Goal: Contribute content

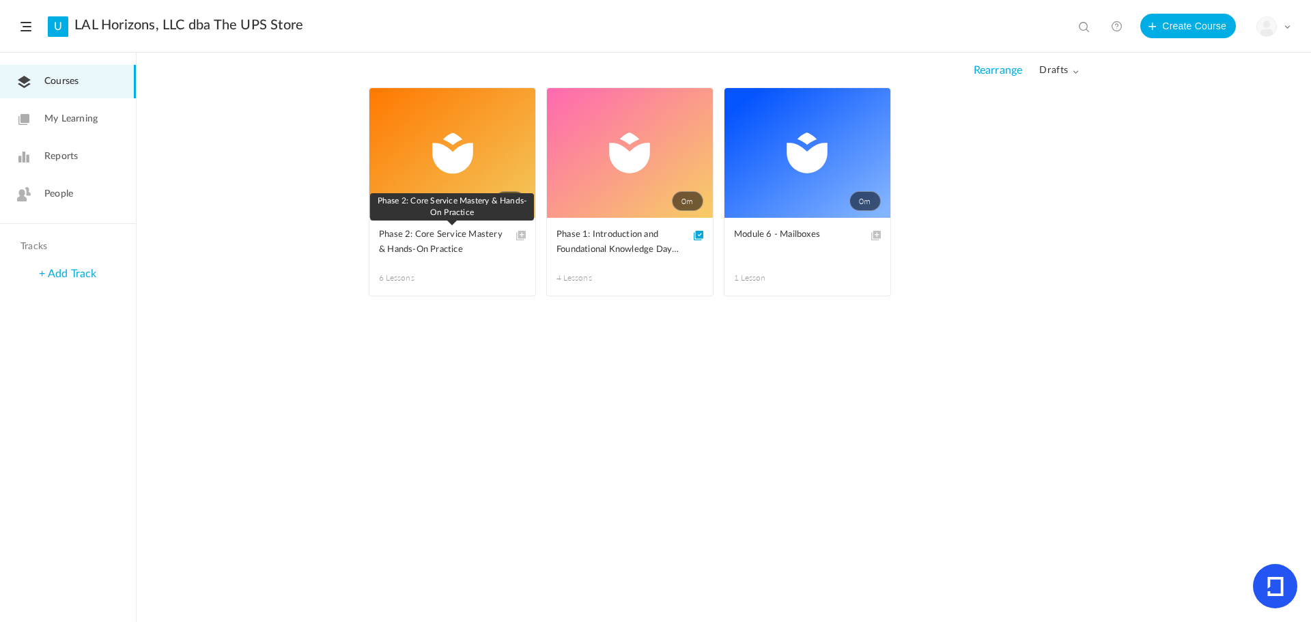
click at [438, 250] on span "Phase 2: Core Service Mastery & Hands-On Practice" at bounding box center [442, 242] width 126 height 30
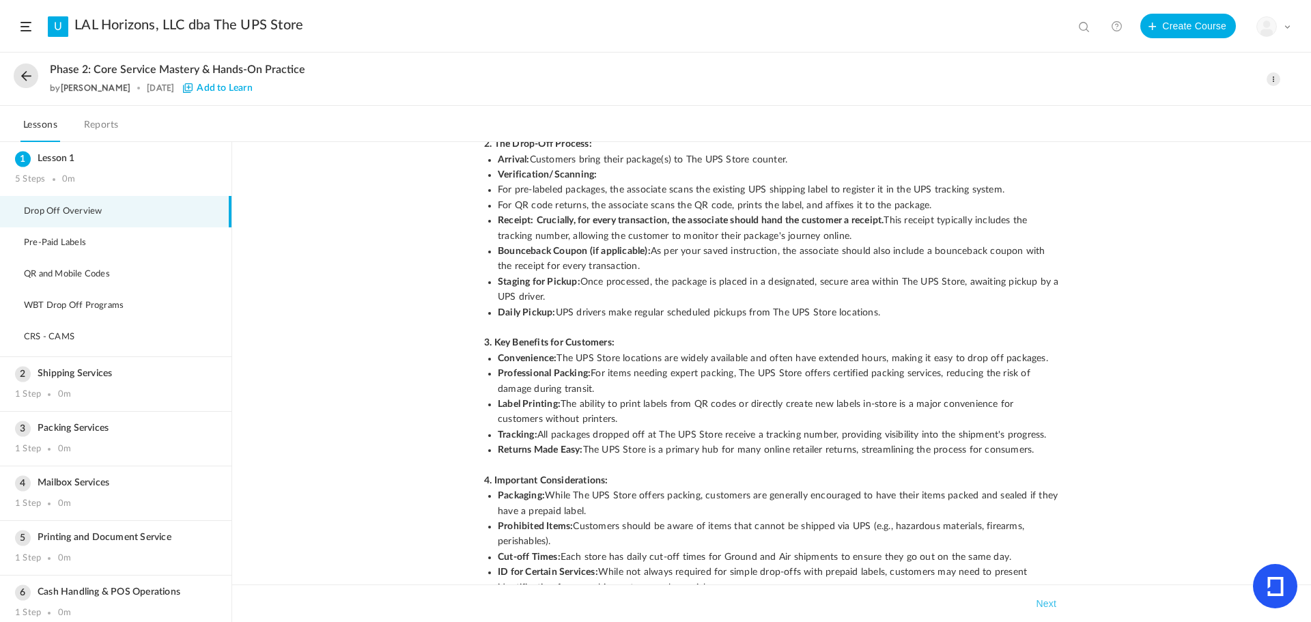
scroll to position [169, 0]
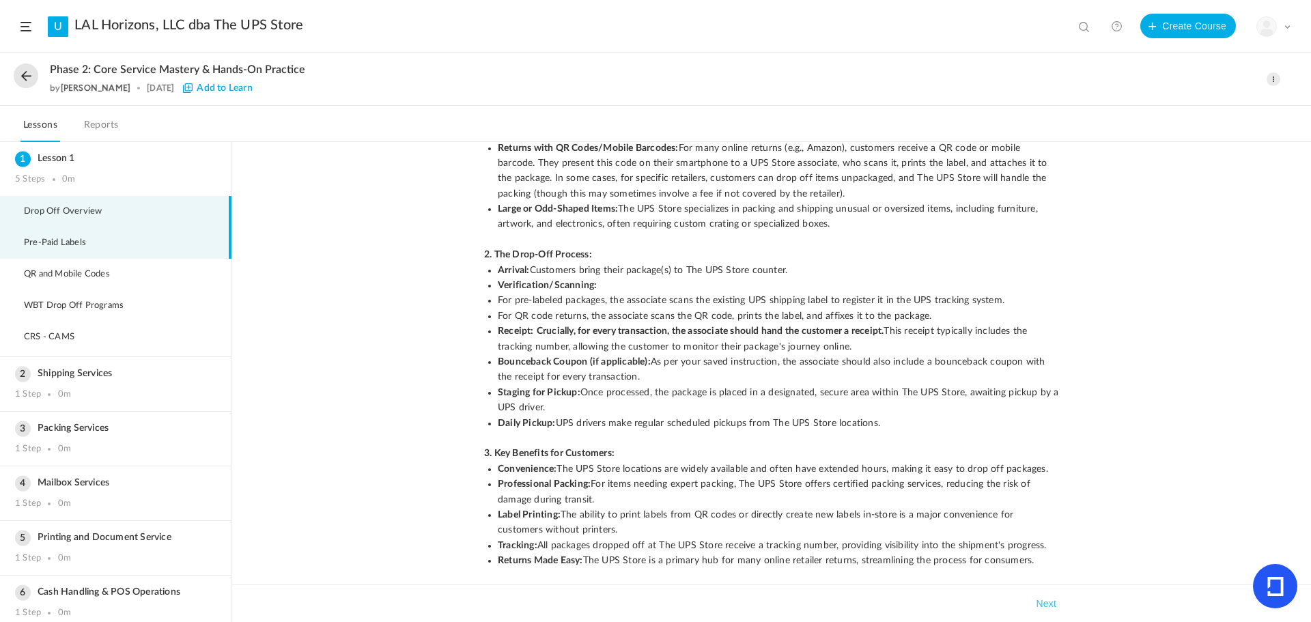
click at [64, 250] on li "Pre-Paid Labels" at bounding box center [115, 242] width 231 height 31
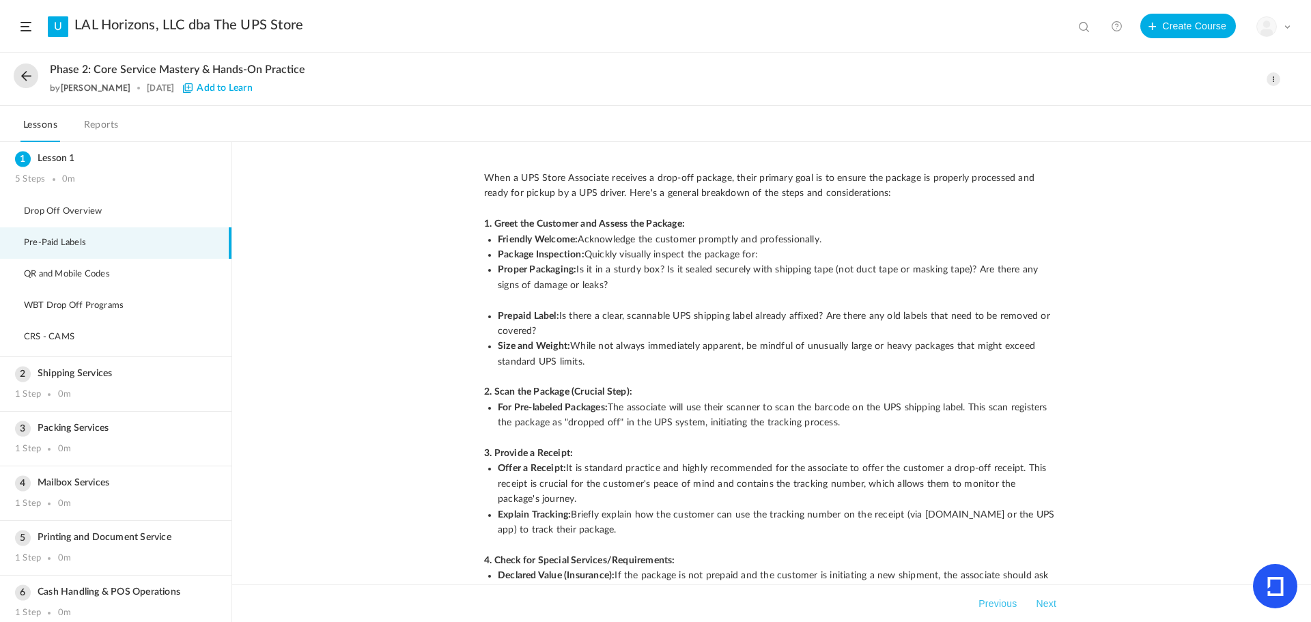
scroll to position [0, 0]
click at [91, 218] on li "Drop Off Overview" at bounding box center [115, 211] width 231 height 31
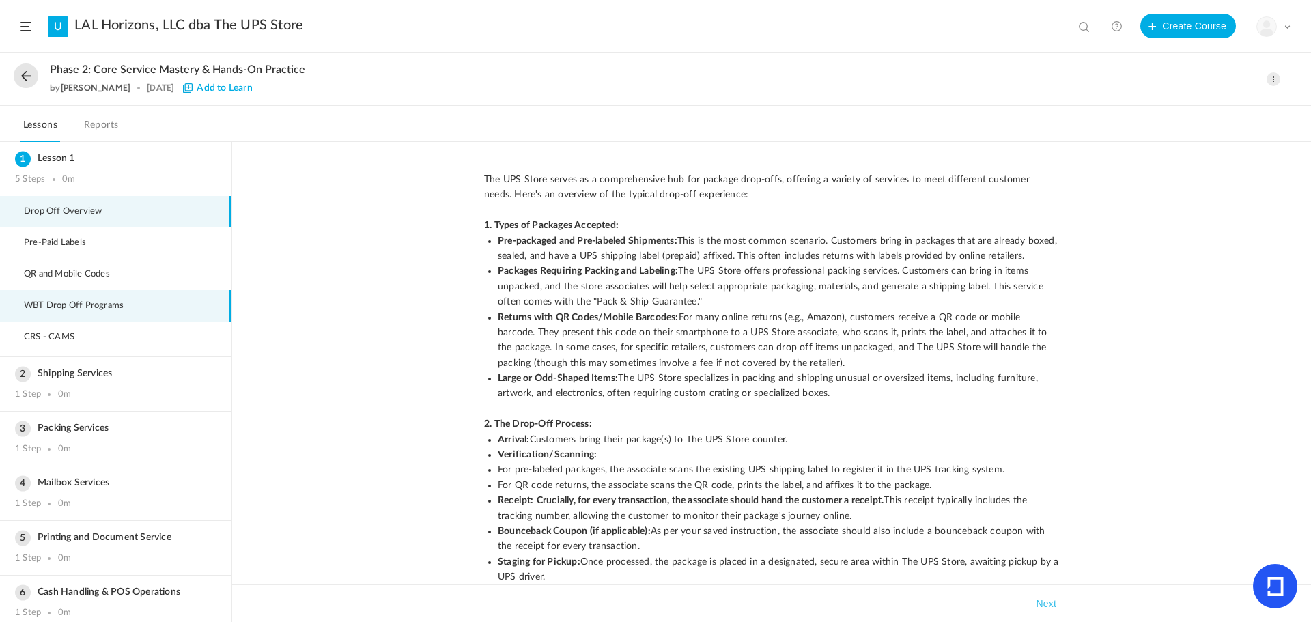
click at [88, 305] on span "WBT Drop Off Programs" at bounding box center [82, 305] width 117 height 11
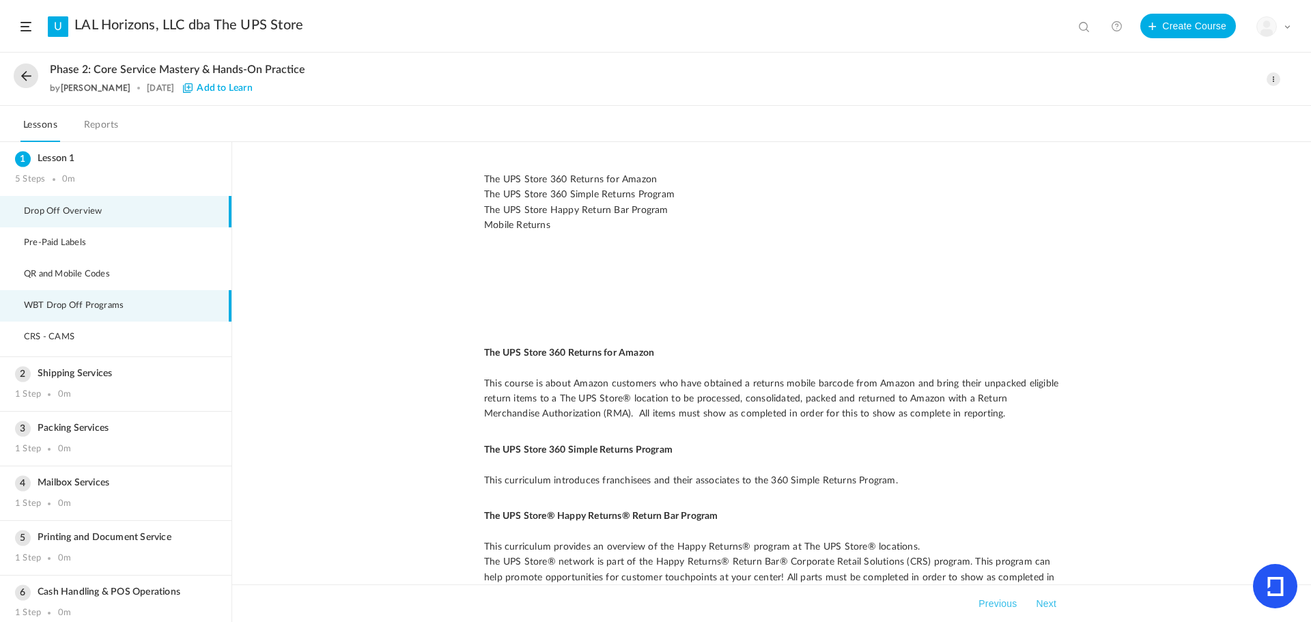
click at [94, 212] on span "Drop Off Overview" at bounding box center [71, 211] width 95 height 11
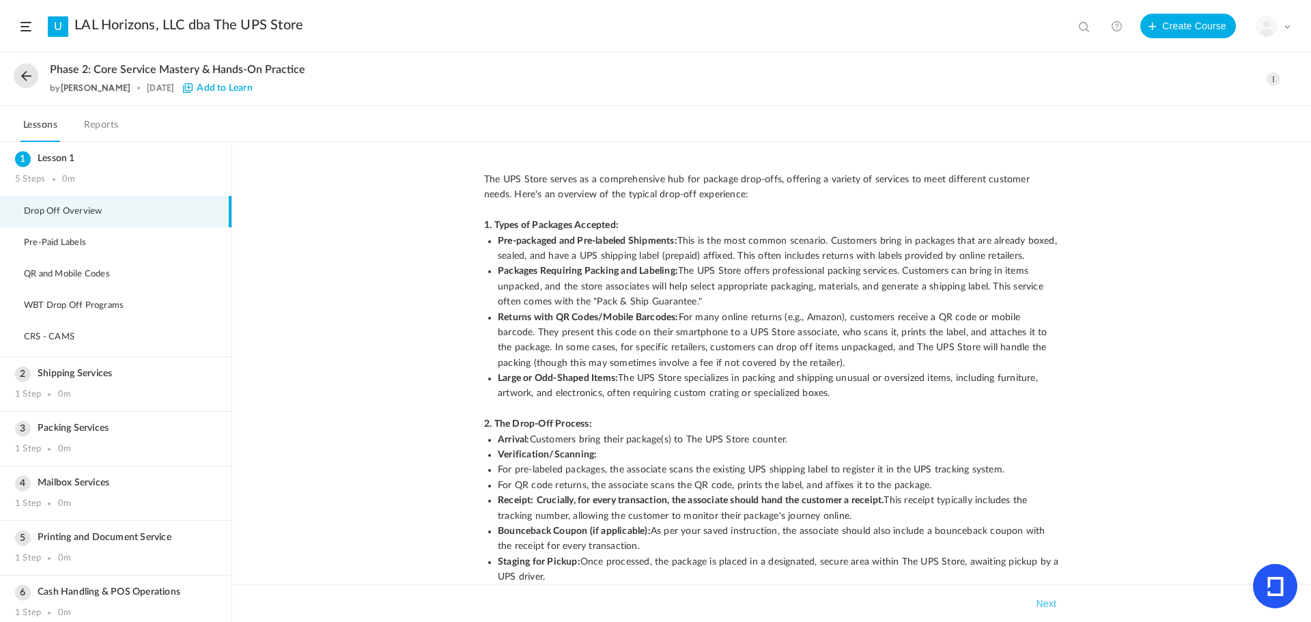
click at [1277, 79] on span at bounding box center [1274, 79] width 14 height 14
click at [1198, 105] on link "Edit" at bounding box center [1215, 109] width 128 height 25
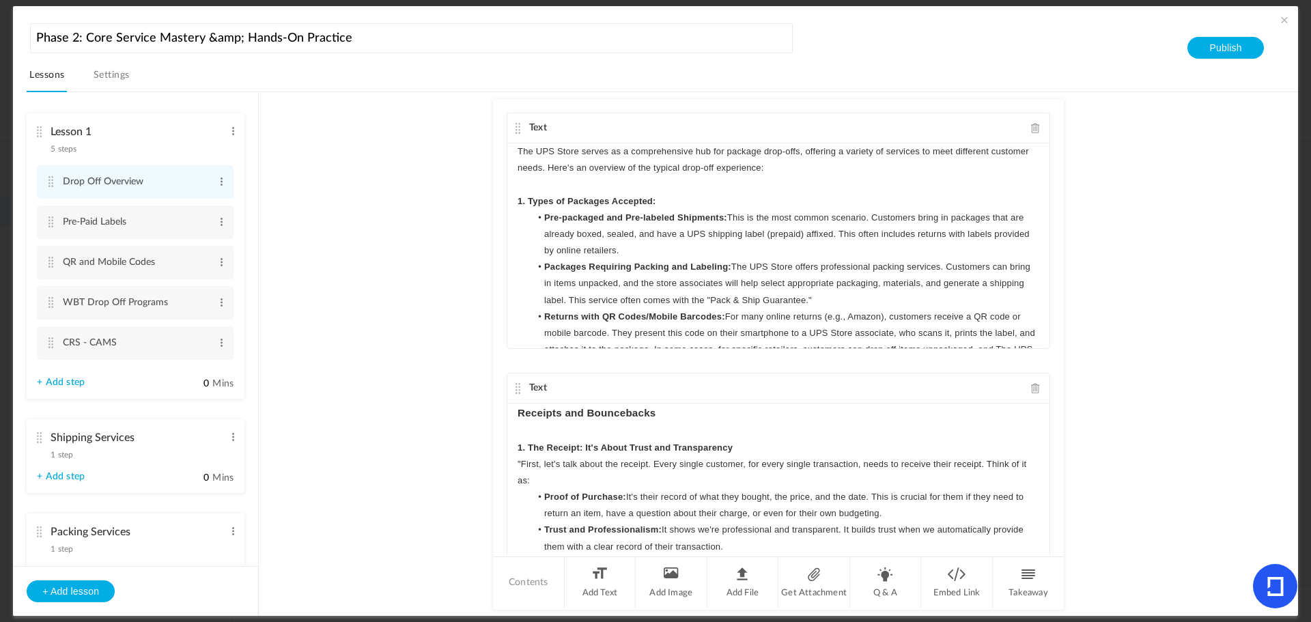
click at [49, 380] on link "+ Add step" at bounding box center [61, 383] width 48 height 12
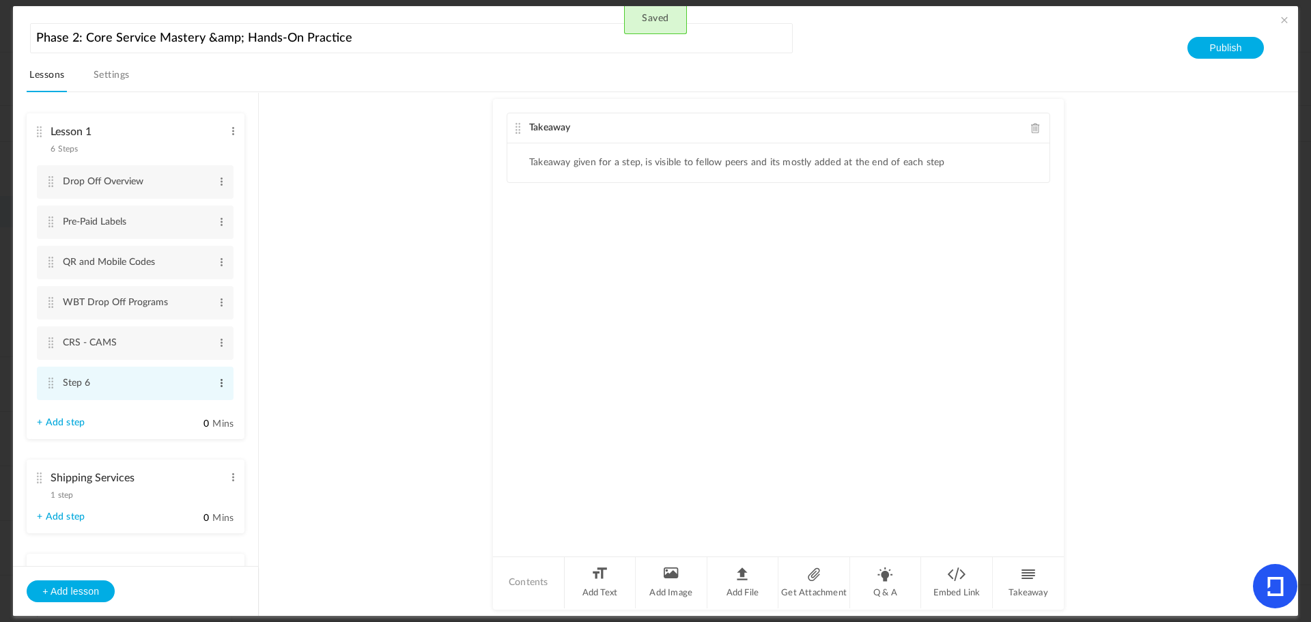
click at [220, 382] on span at bounding box center [221, 383] width 10 height 14
click at [199, 400] on link "Edit" at bounding box center [199, 405] width 53 height 16
type input "S"
type input "Drop-off Customers: Exploring the Potential"
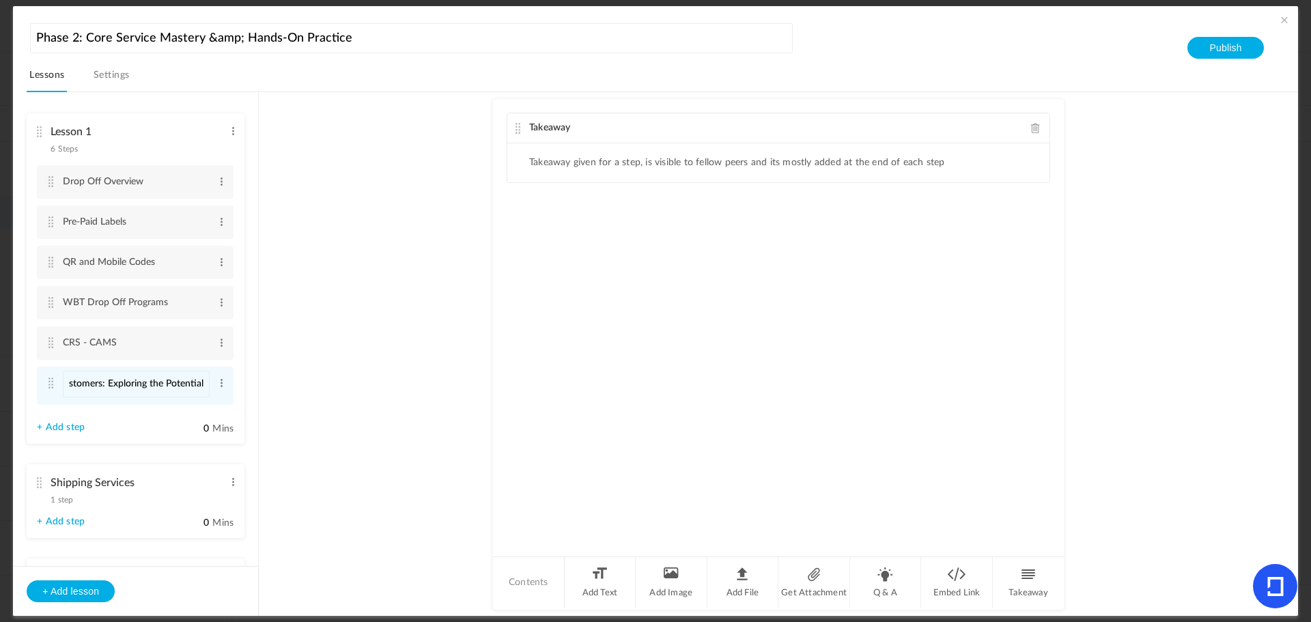
click at [1032, 126] on span at bounding box center [1036, 128] width 10 height 10
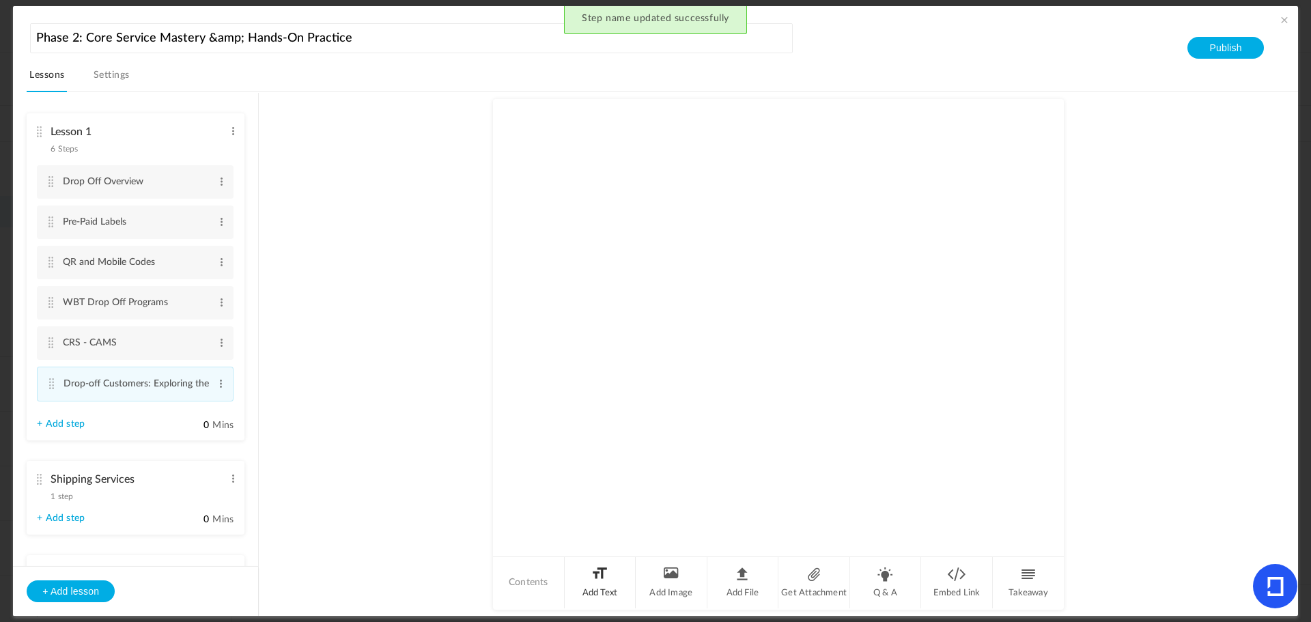
click at [612, 577] on li "Add Text" at bounding box center [601, 582] width 72 height 51
